Goal: Transaction & Acquisition: Book appointment/travel/reservation

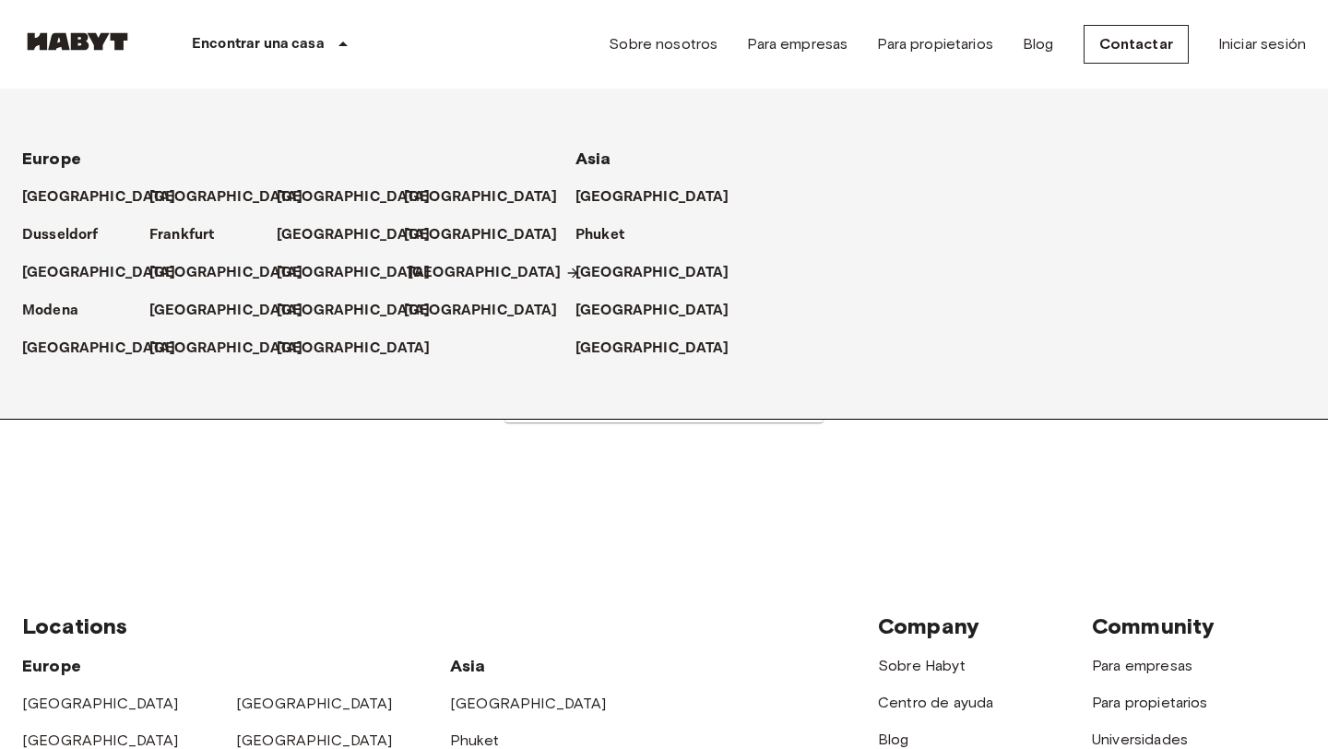
click at [426, 267] on p "[GEOGRAPHIC_DATA]" at bounding box center [485, 273] width 154 height 22
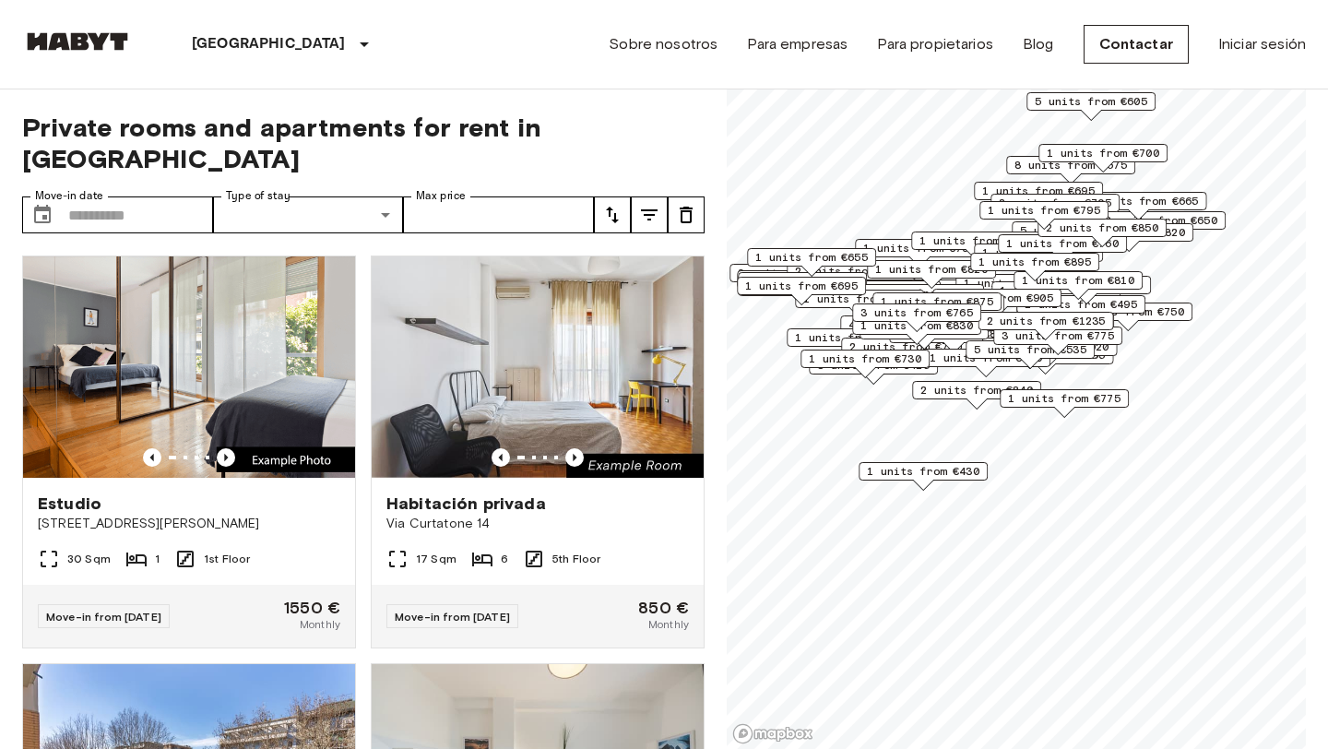
click at [650, 209] on icon "tune" at bounding box center [649, 214] width 17 height 11
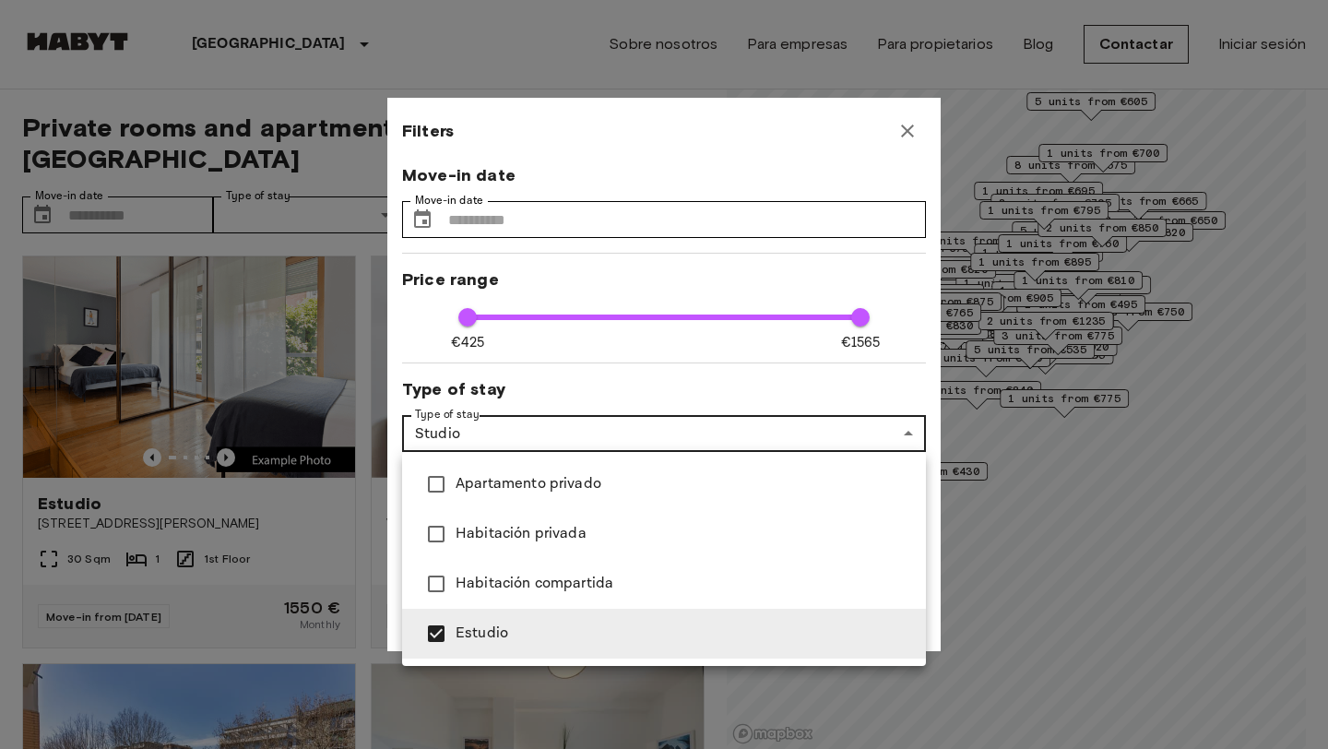
type input "**********"
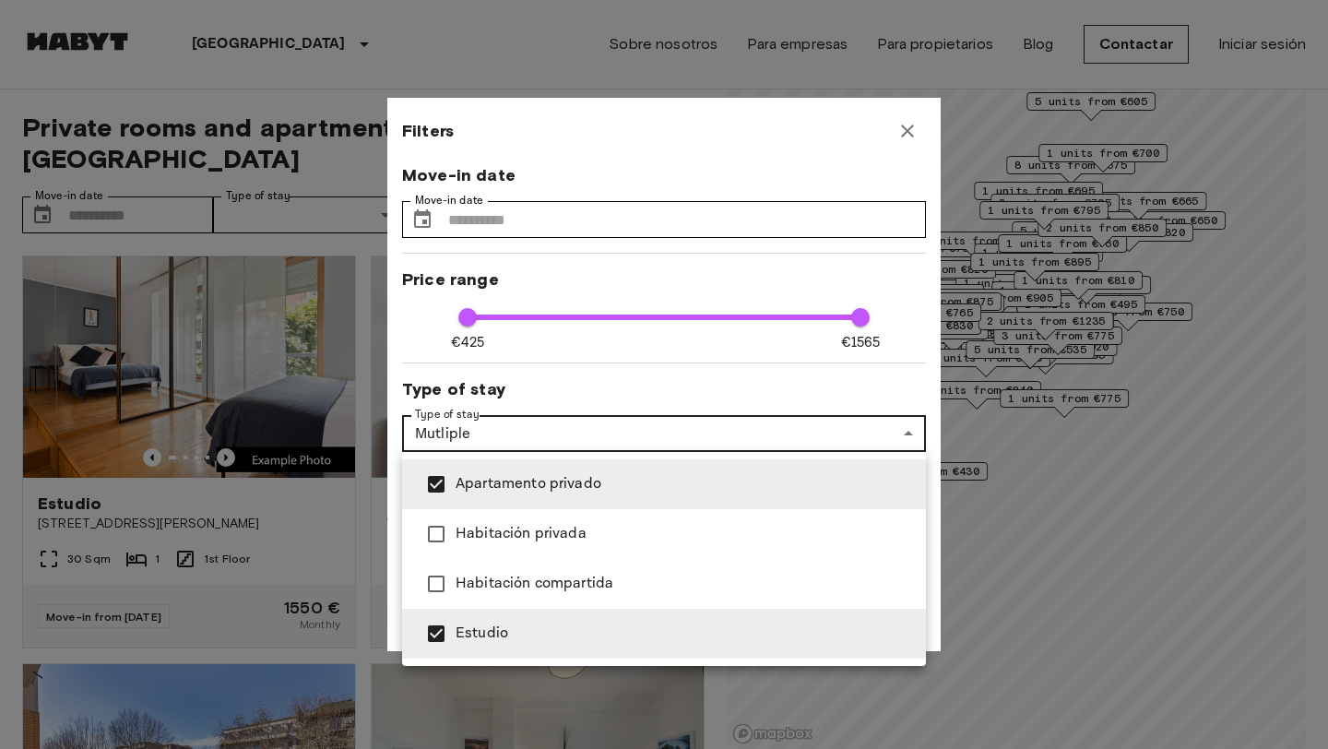
click at [537, 380] on div at bounding box center [664, 374] width 1328 height 749
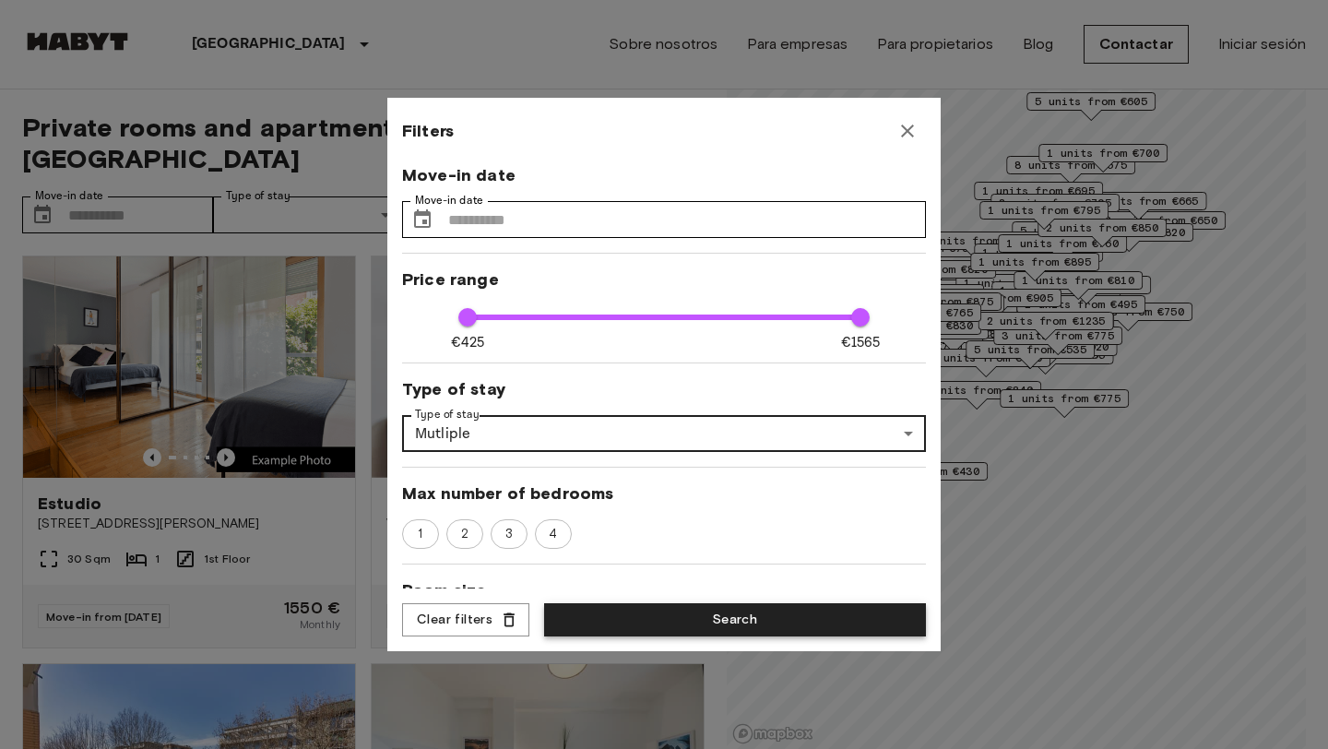
click at [663, 621] on button "Search" at bounding box center [735, 620] width 382 height 34
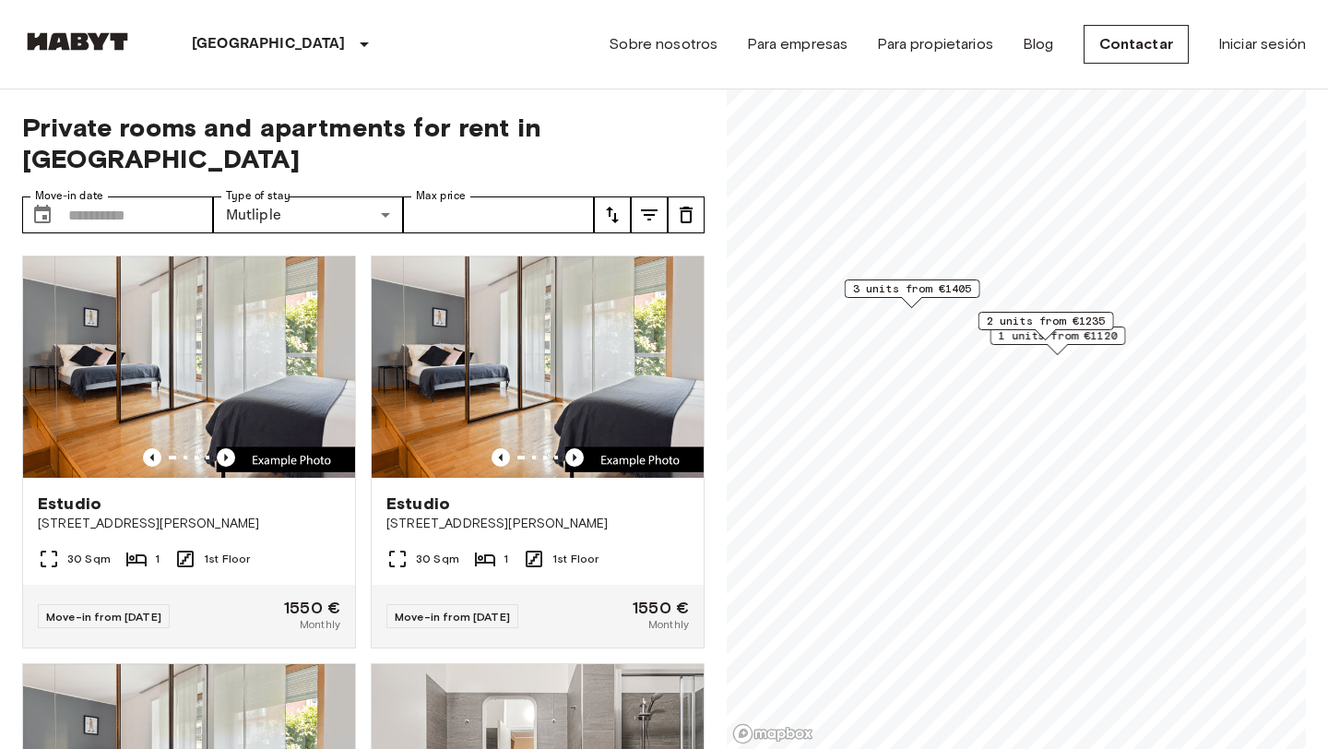
type input "**********"
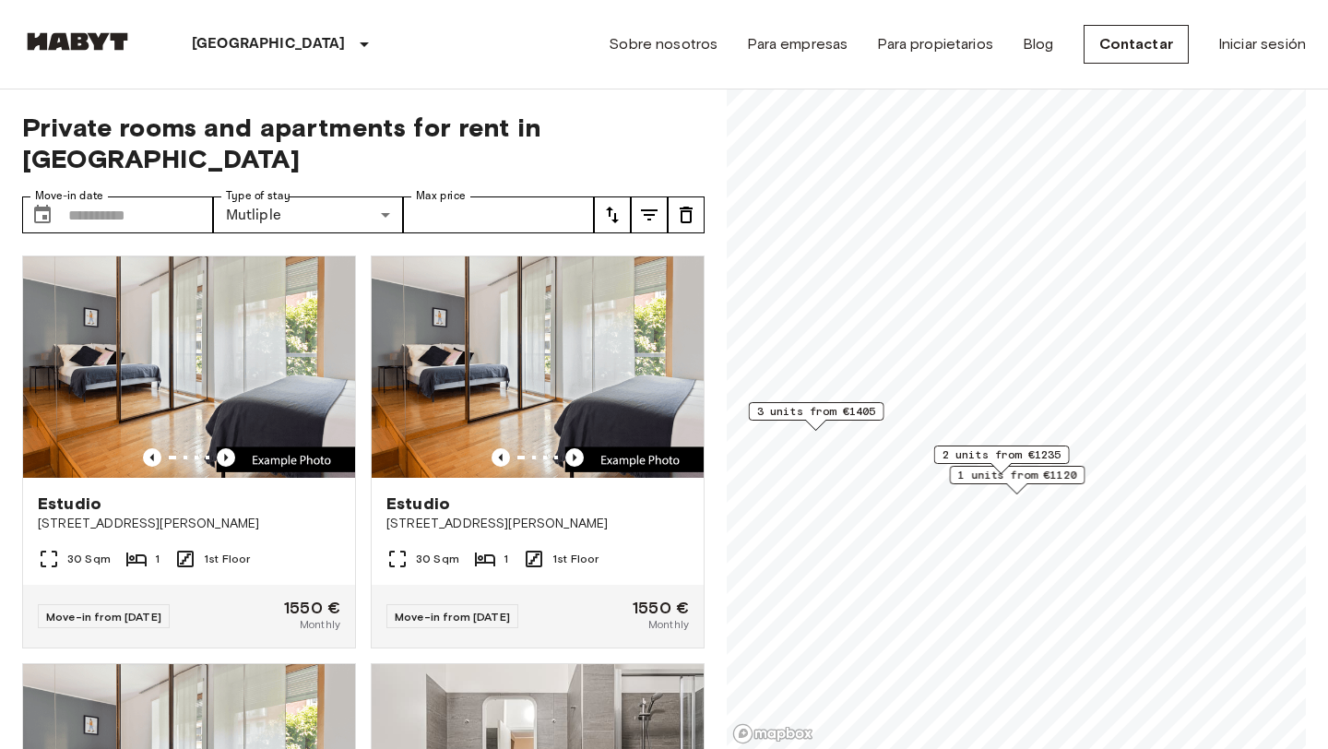
click at [1028, 470] on div "2 units from €1235" at bounding box center [1002, 460] width 136 height 29
click at [1047, 474] on span "1 units from €1120" at bounding box center [1017, 475] width 119 height 17
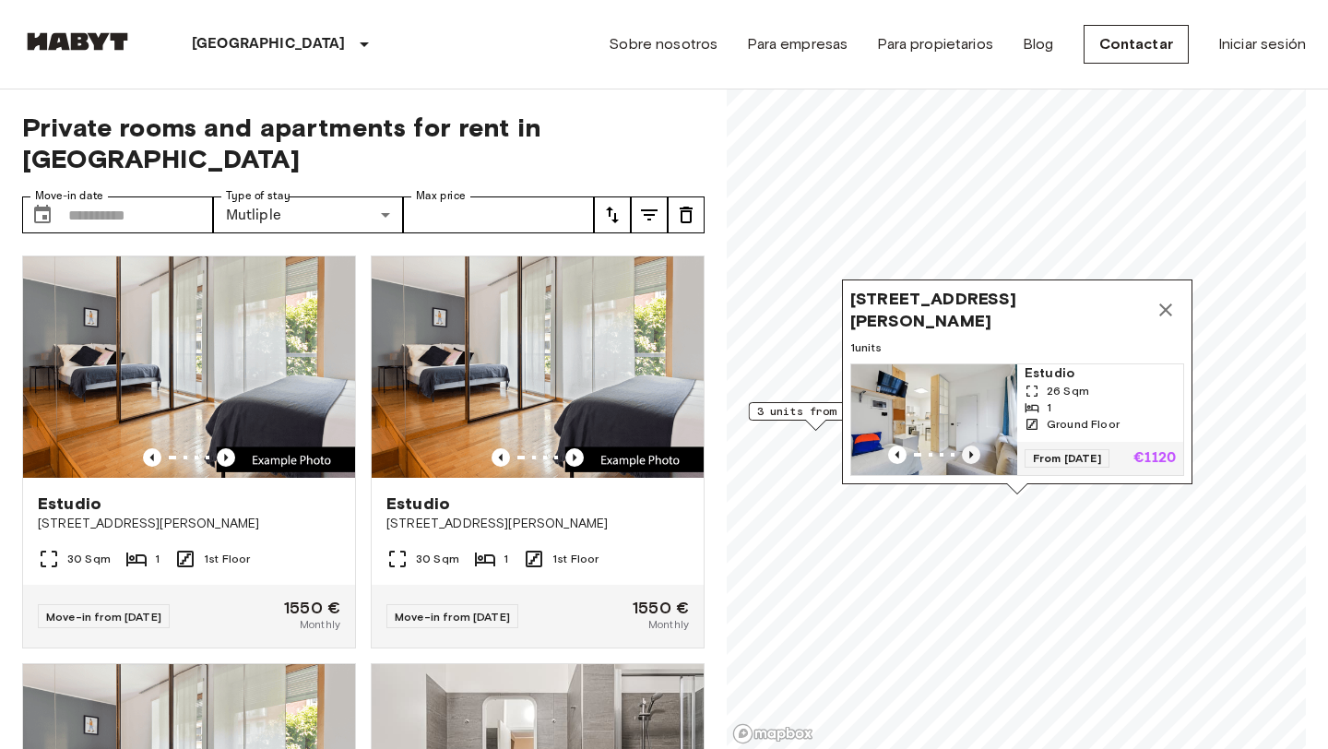
click at [967, 447] on icon "Previous image" at bounding box center [971, 455] width 18 height 18
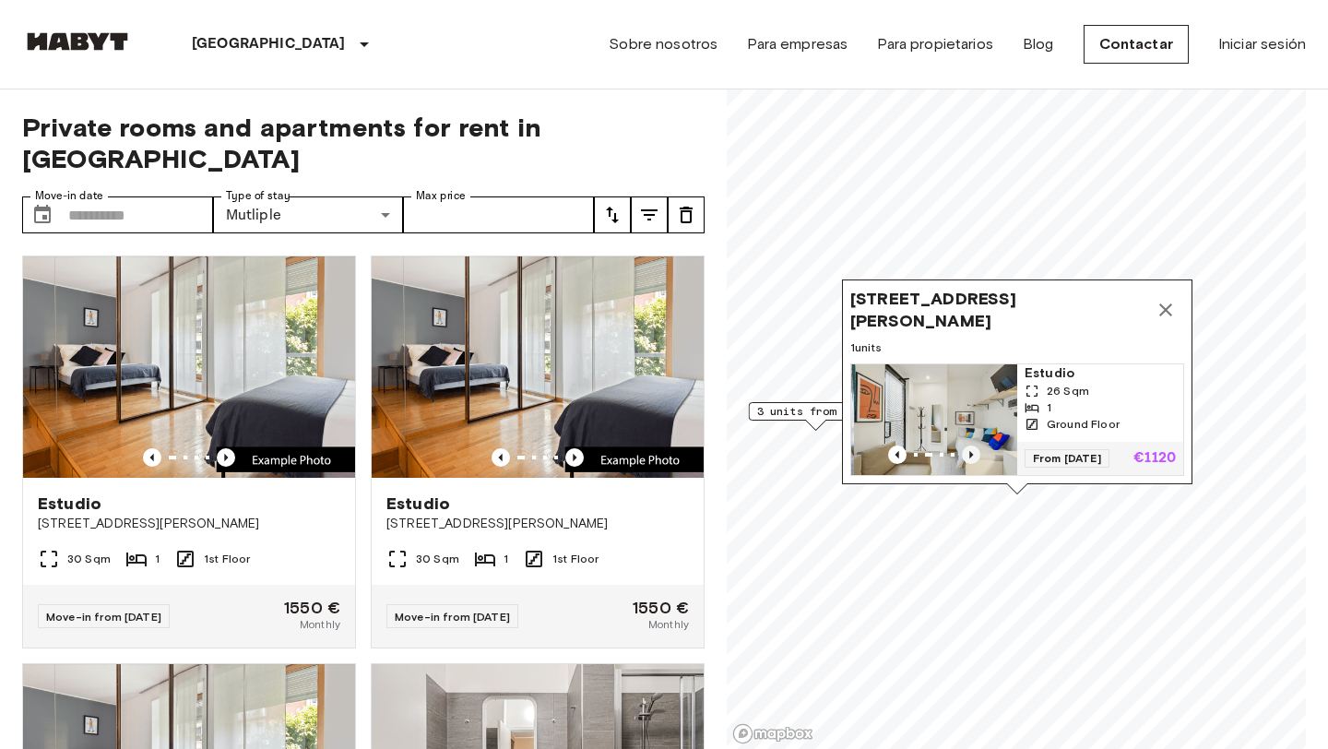
click at [972, 448] on icon "Previous image" at bounding box center [971, 455] width 18 height 18
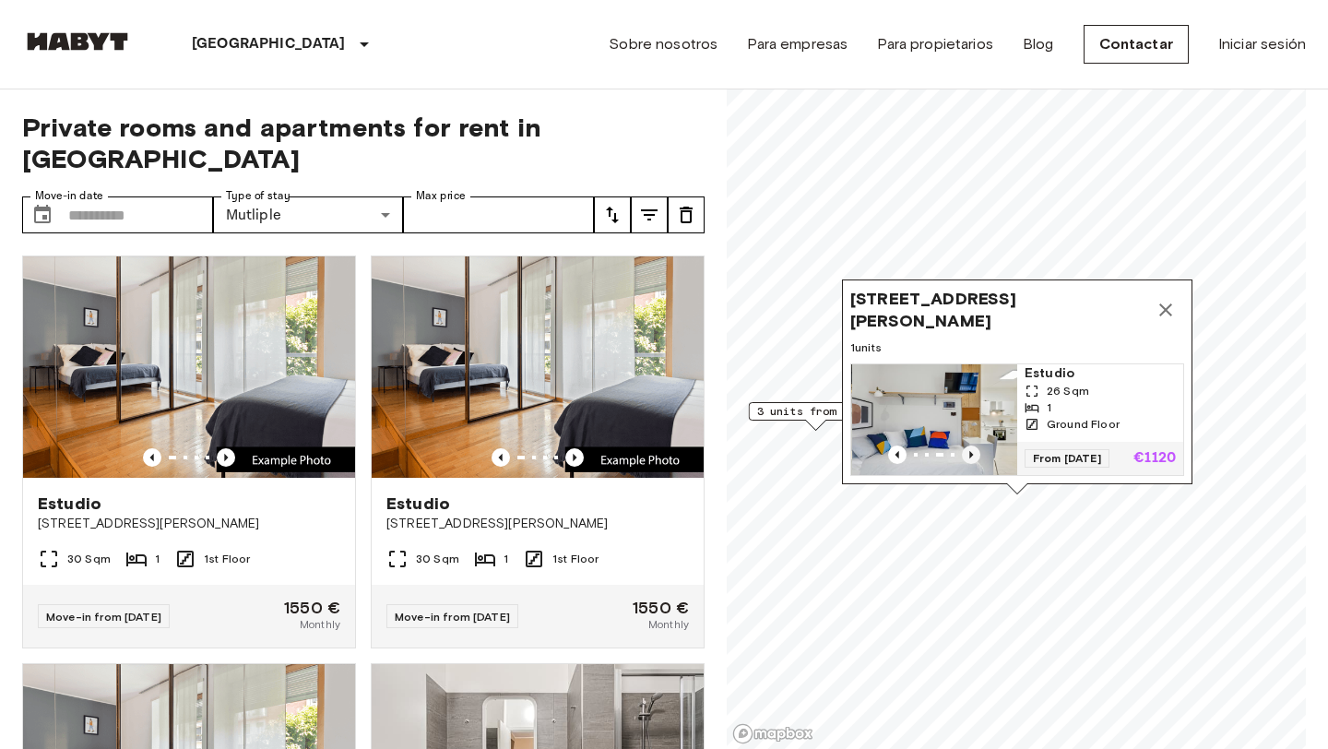
click at [972, 448] on icon "Previous image" at bounding box center [971, 455] width 18 height 18
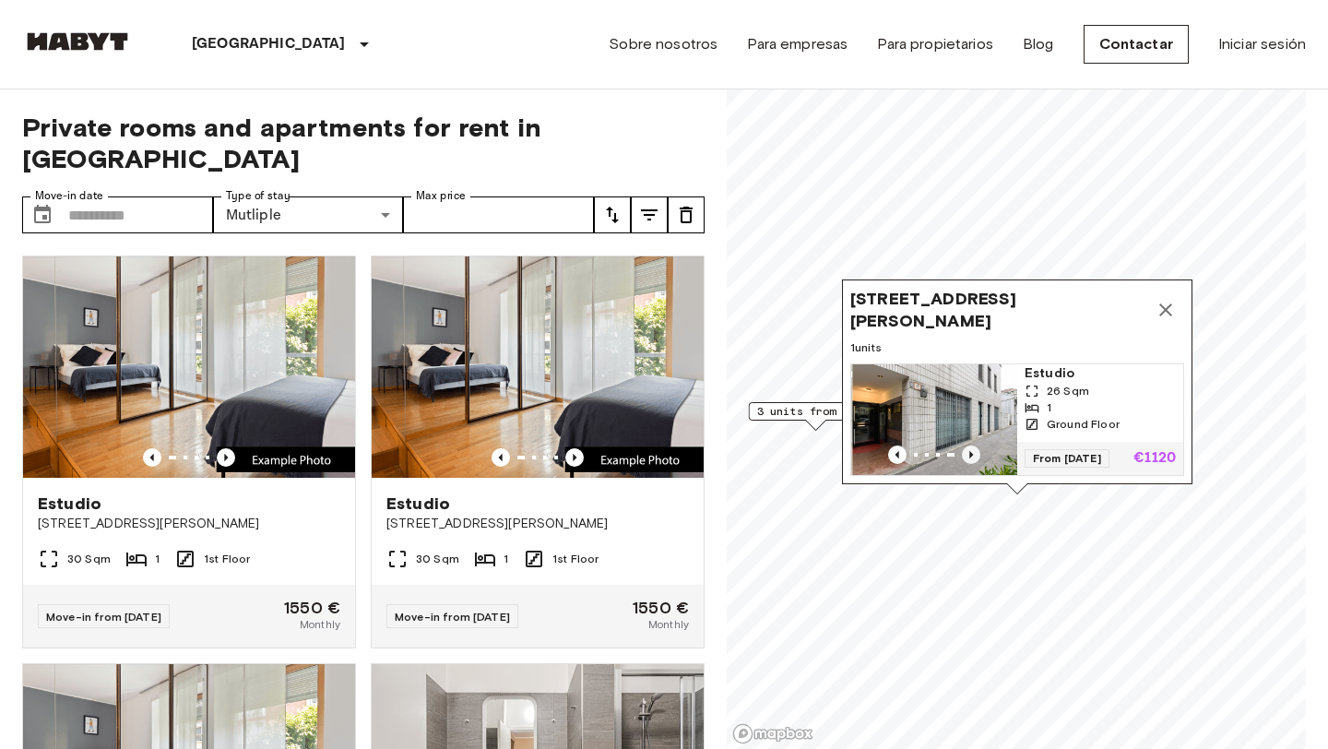
click at [972, 448] on icon "Previous image" at bounding box center [971, 455] width 18 height 18
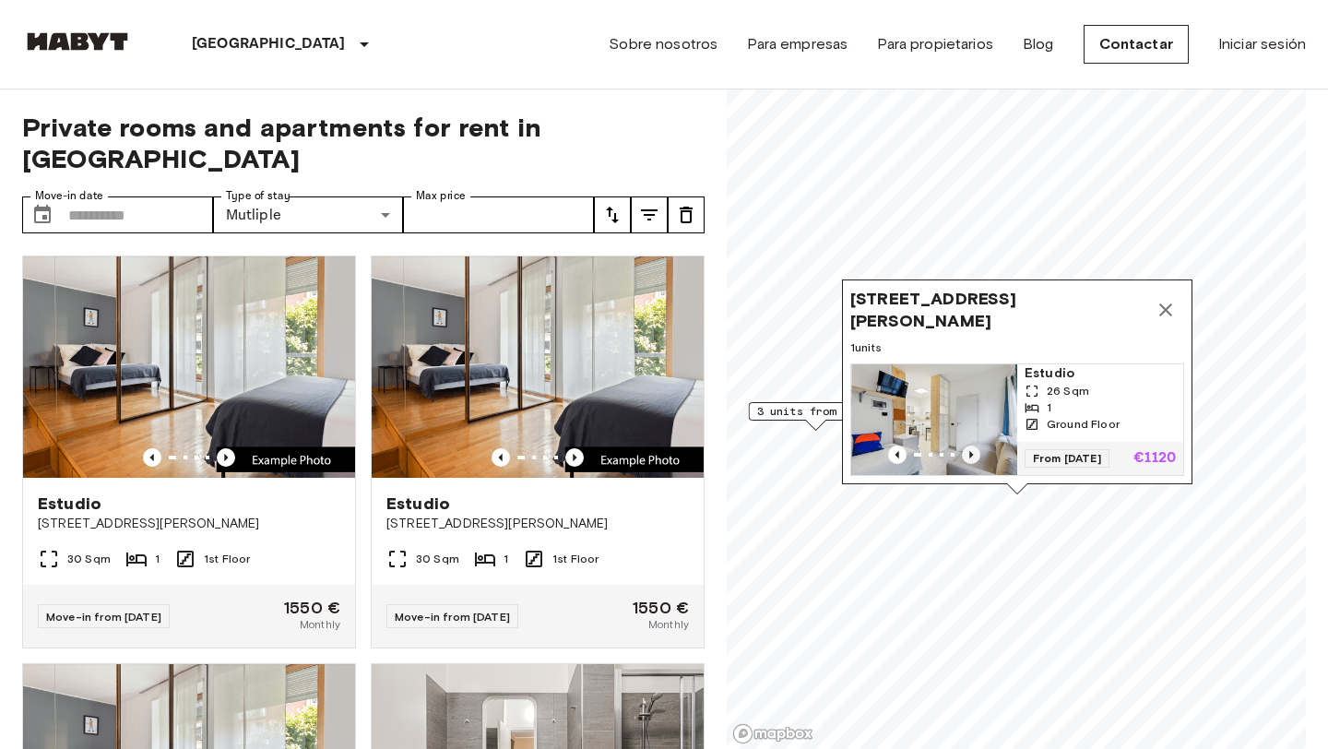
click at [975, 451] on icon "Previous image" at bounding box center [971, 455] width 18 height 18
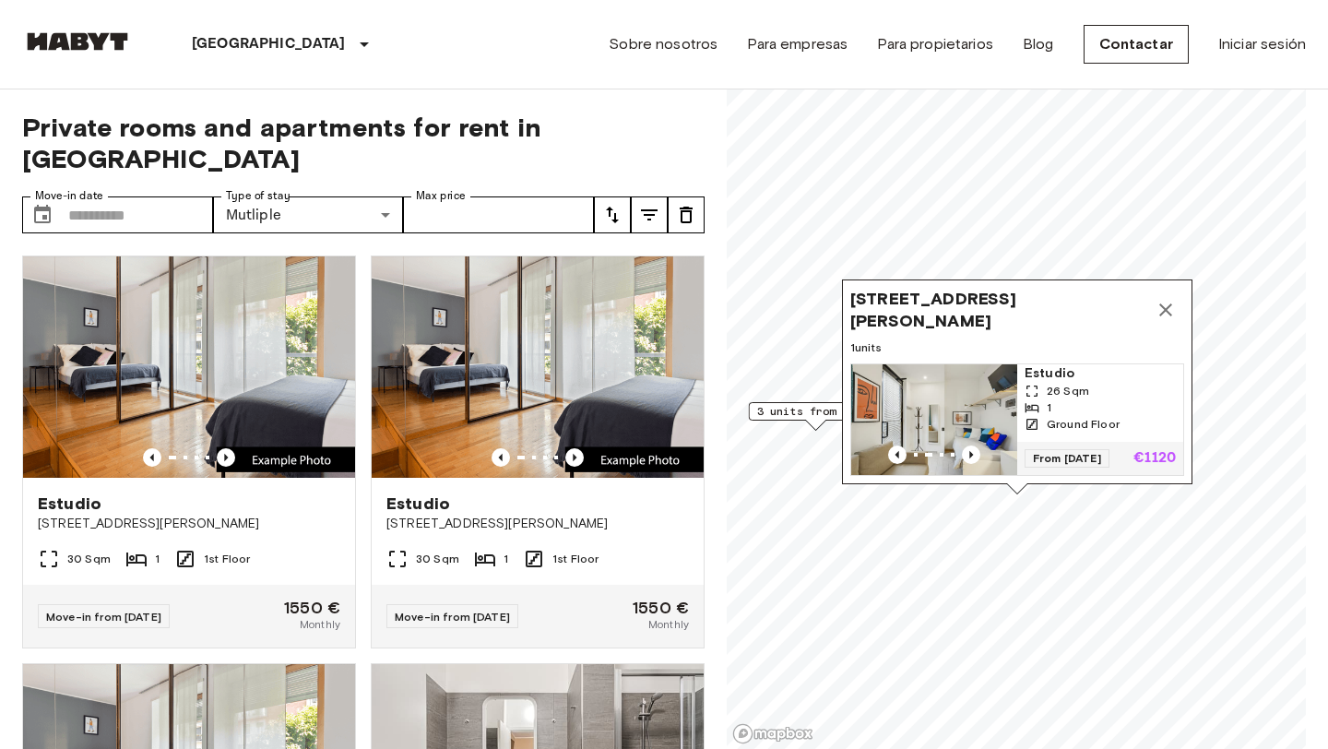
click at [1028, 407] on icon "Map marker" at bounding box center [1033, 407] width 14 height 9
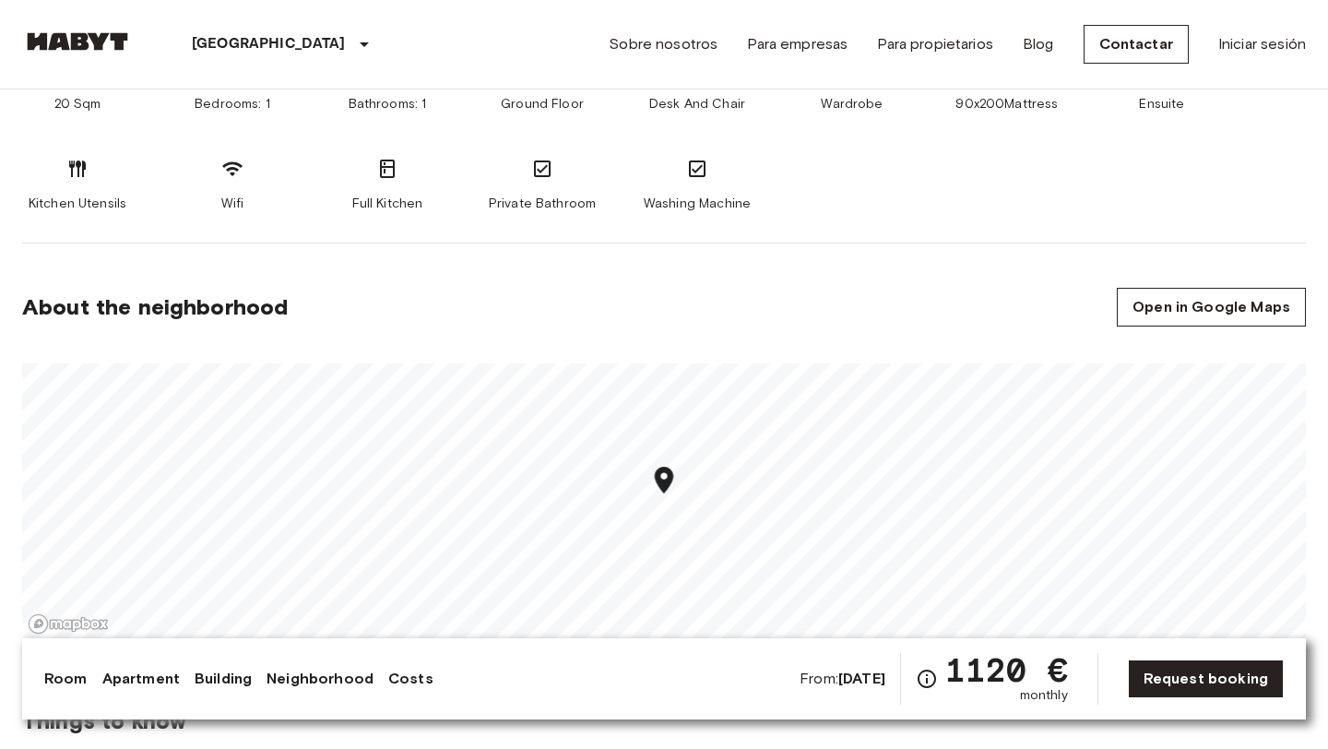
scroll to position [880, 0]
